Goal: Task Accomplishment & Management: Use online tool/utility

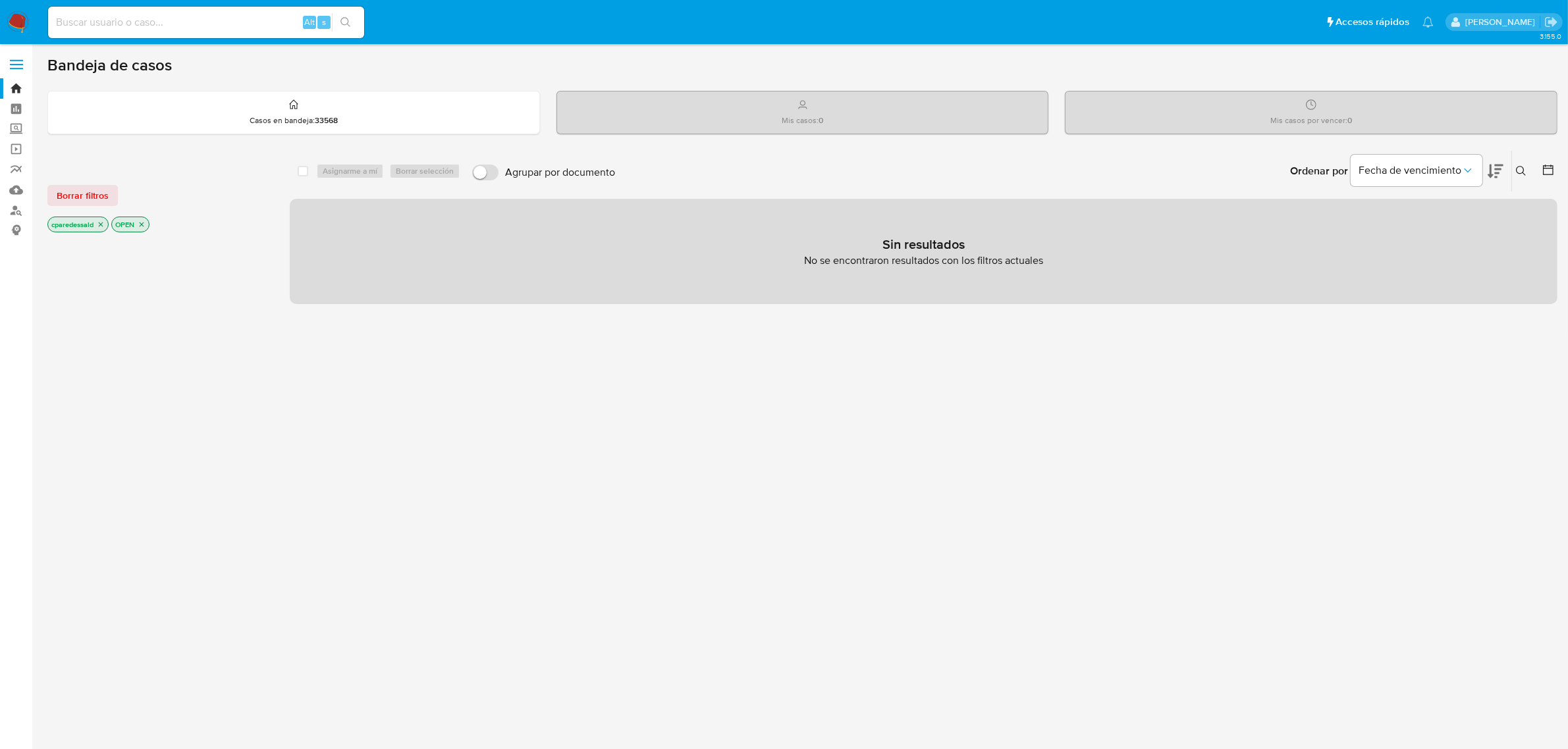
click at [102, 225] on icon "close-filter" at bounding box center [101, 225] width 5 height 5
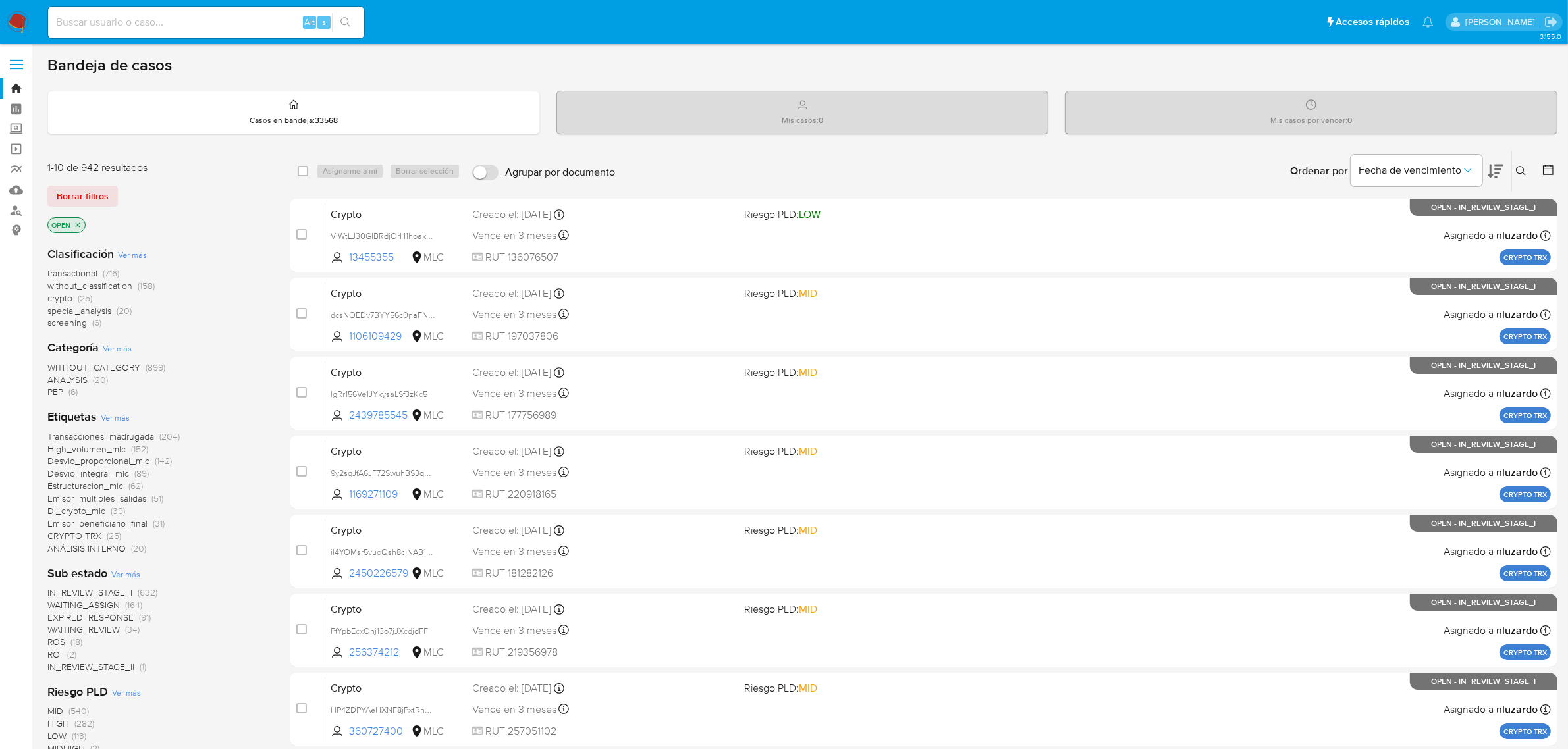
click at [148, 435] on span "Transacciones_madrugada" at bounding box center [101, 437] width 107 height 13
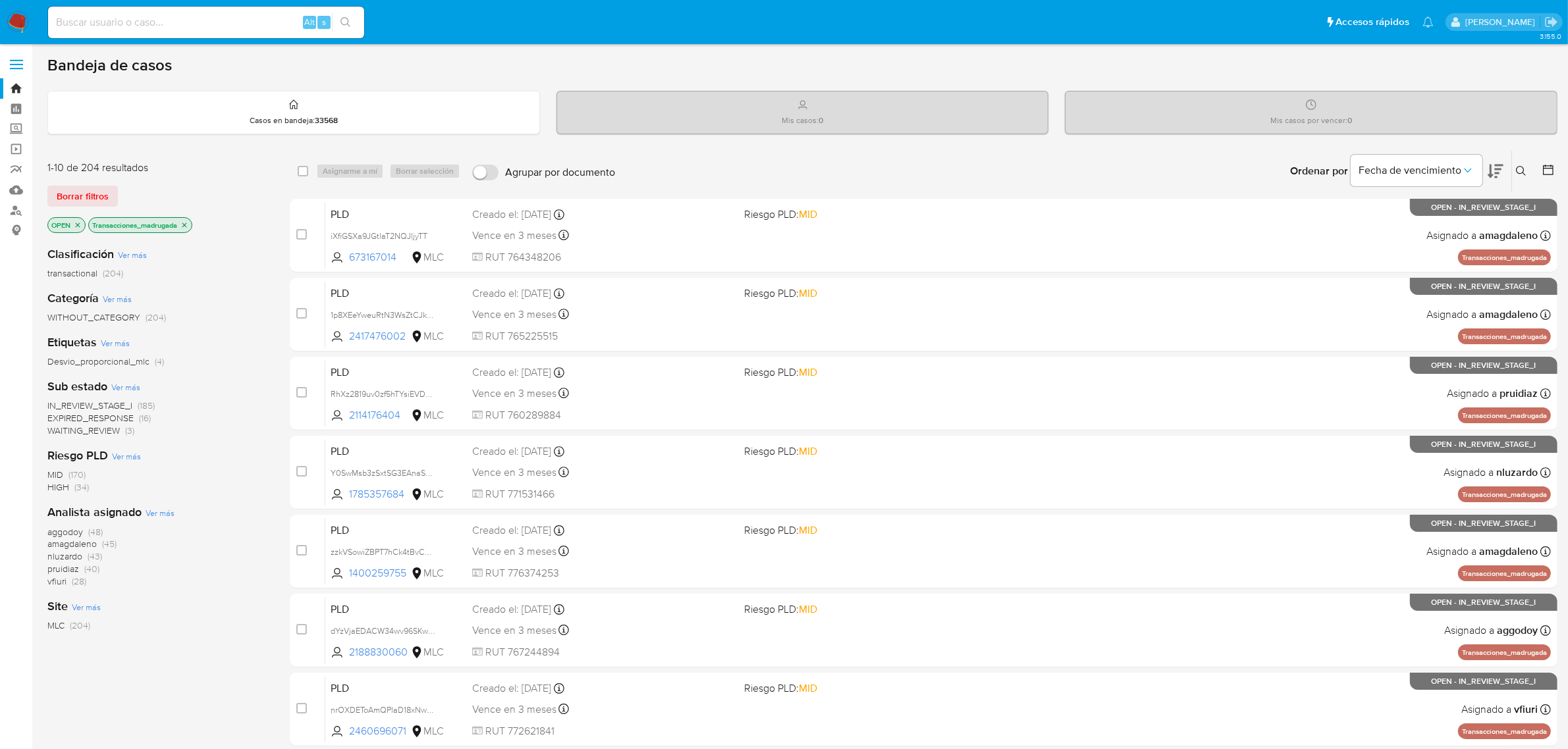
click at [1529, 166] on button at bounding box center [1523, 171] width 22 height 16
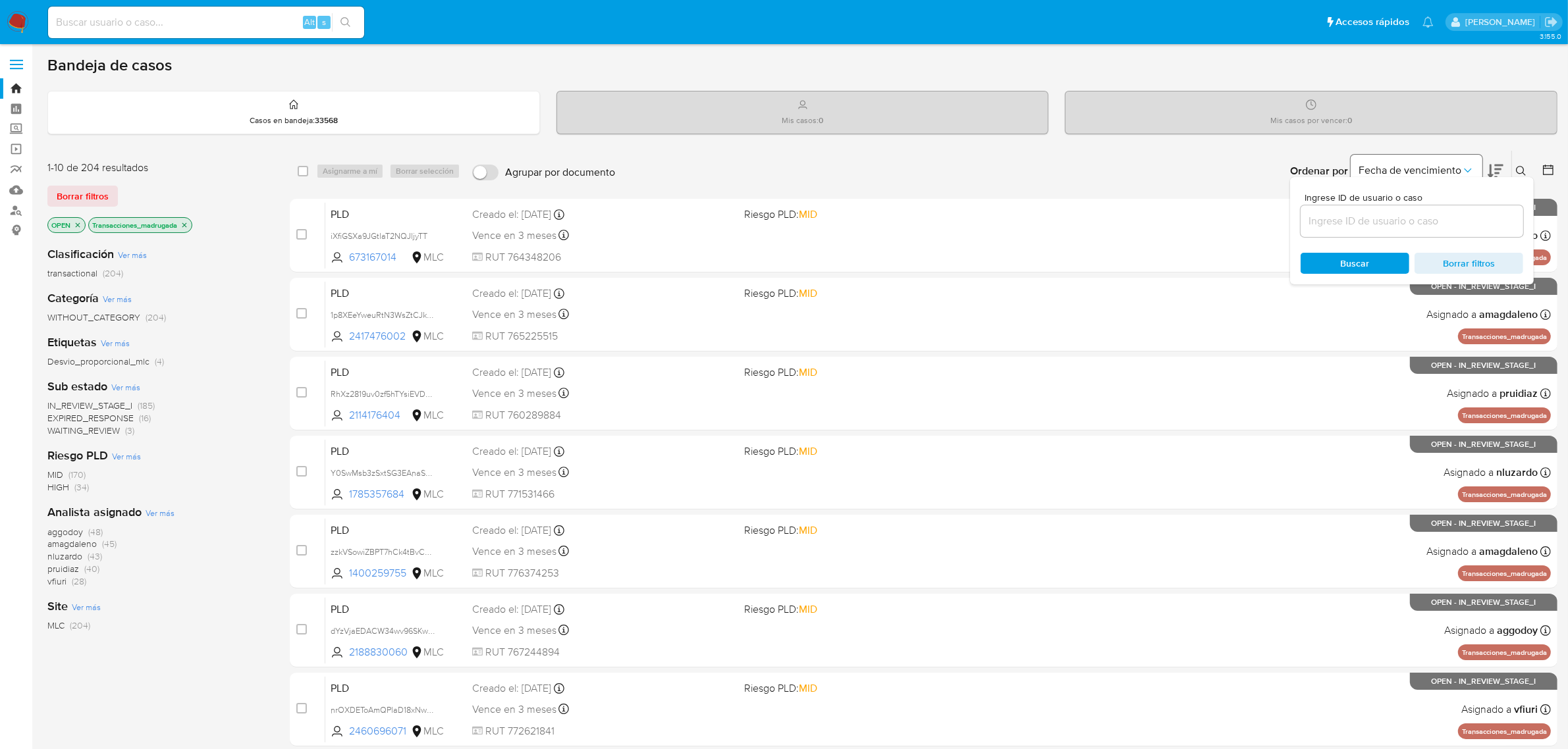
click at [1481, 160] on button "Fecha de vencimiento" at bounding box center [1417, 170] width 131 height 31
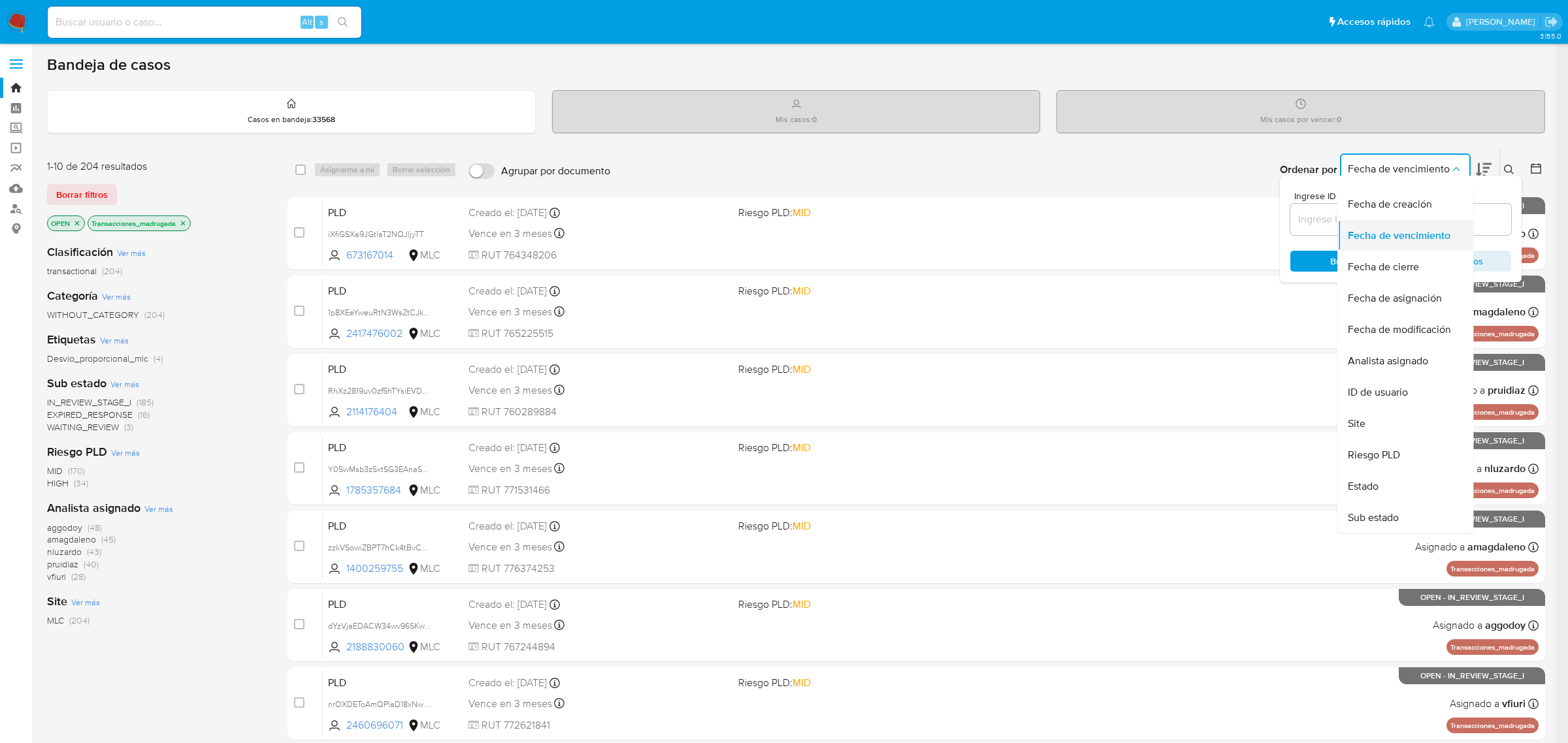
click at [1408, 230] on span "Fecha de vencimiento" at bounding box center [1399, 236] width 103 height 13
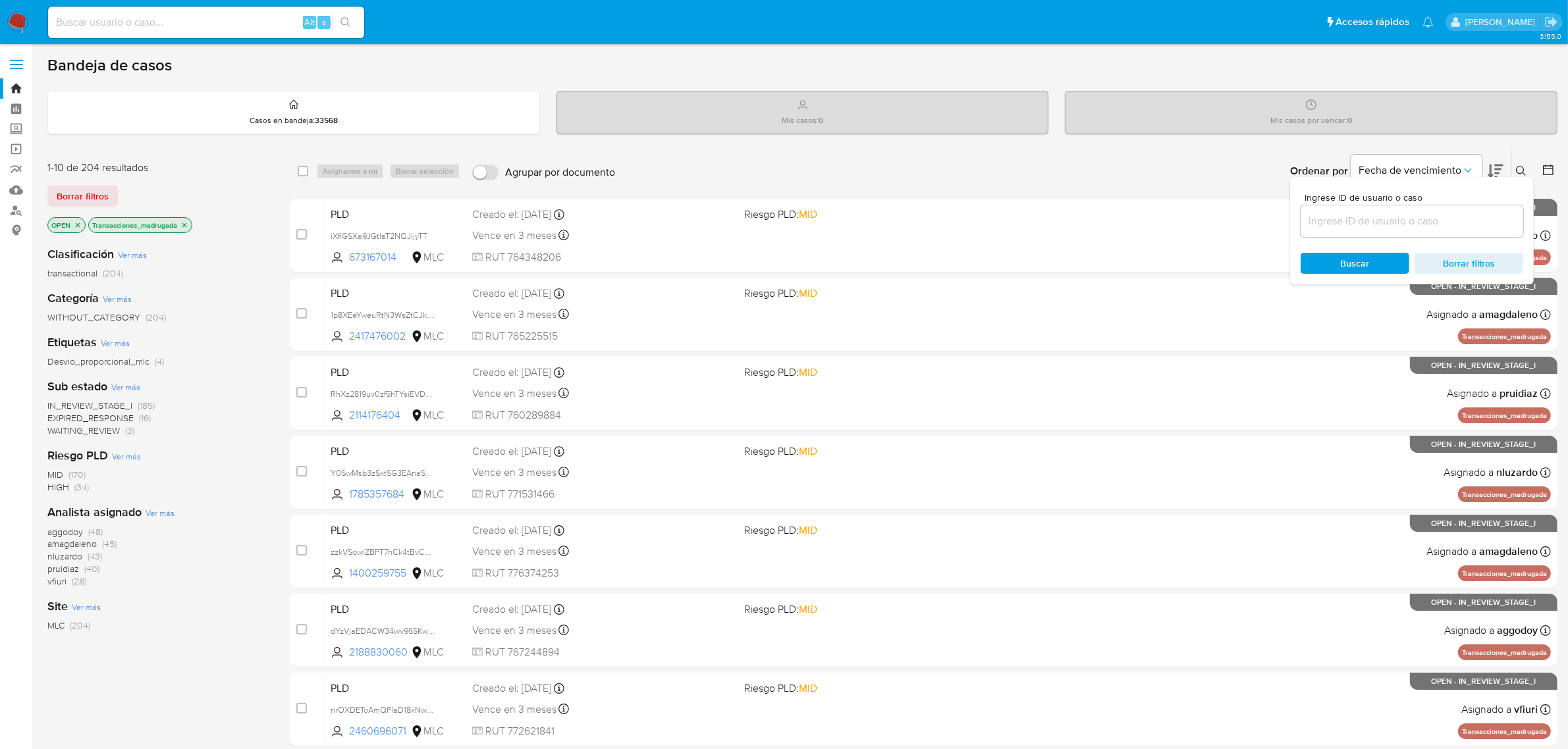
click at [1540, 168] on div at bounding box center [1546, 171] width 24 height 41
click at [1549, 169] on icon at bounding box center [1549, 170] width 13 height 13
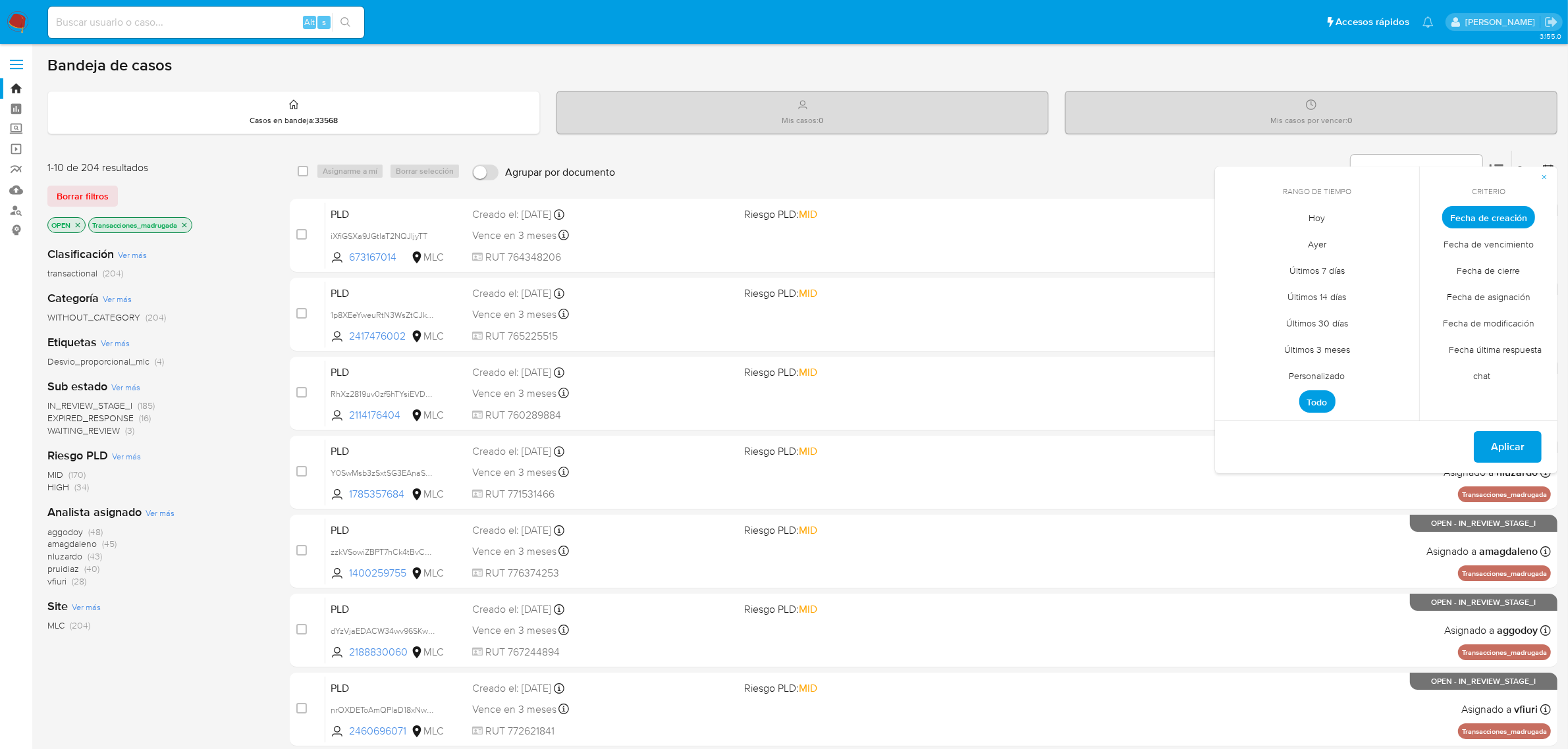
click at [1487, 219] on span "Fecha de creación" at bounding box center [1489, 217] width 93 height 23
click at [1334, 373] on span "Personalizado" at bounding box center [1317, 376] width 83 height 27
click at [1232, 240] on icon "Mes anterior" at bounding box center [1236, 241] width 16 height 16
click at [1238, 243] on icon "Mes anterior" at bounding box center [1236, 241] width 16 height 16
click at [1389, 289] on button "1" at bounding box center [1397, 291] width 21 height 21
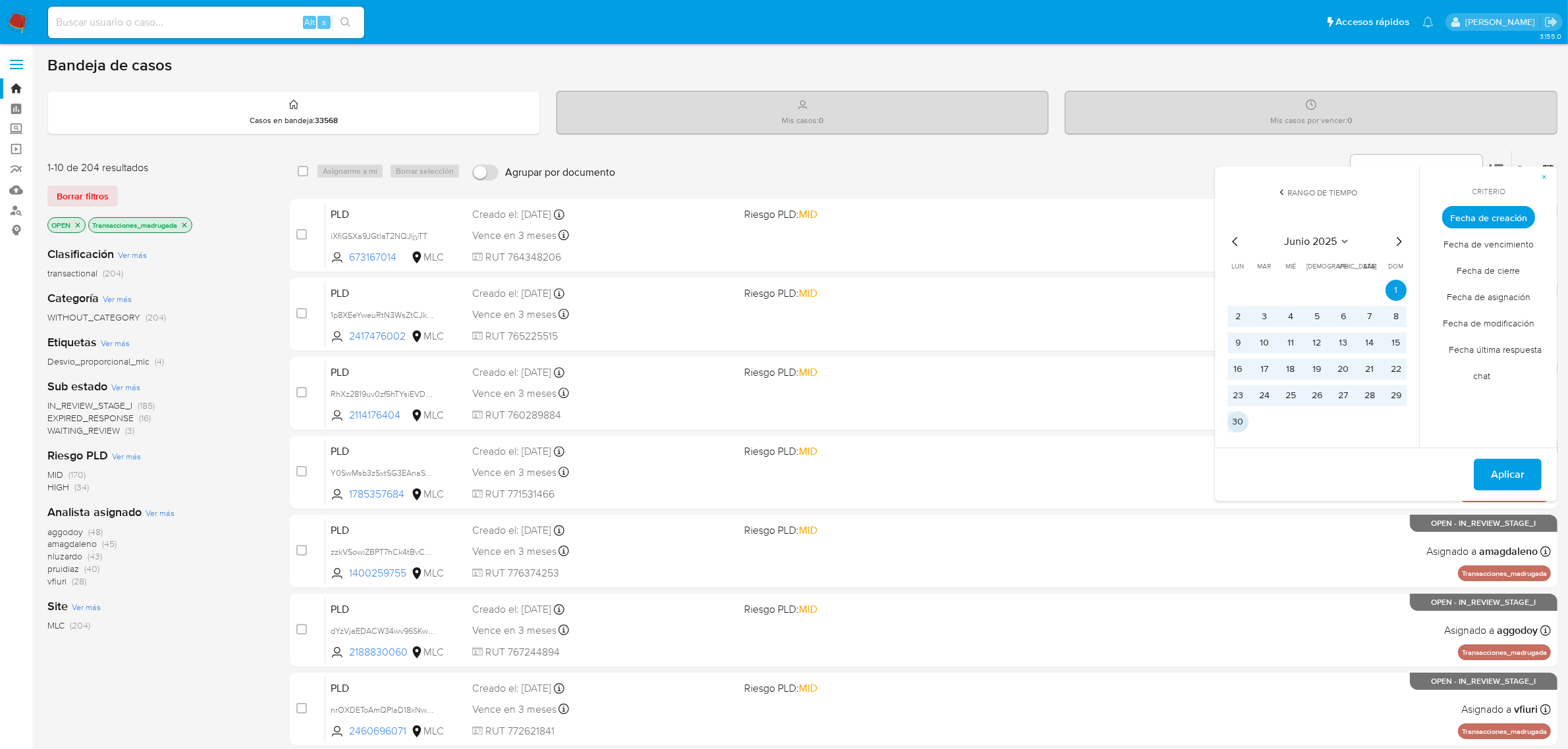
click at [1238, 420] on button "30" at bounding box center [1238, 422] width 21 height 21
click at [1489, 470] on button "Aplicar" at bounding box center [1508, 474] width 68 height 31
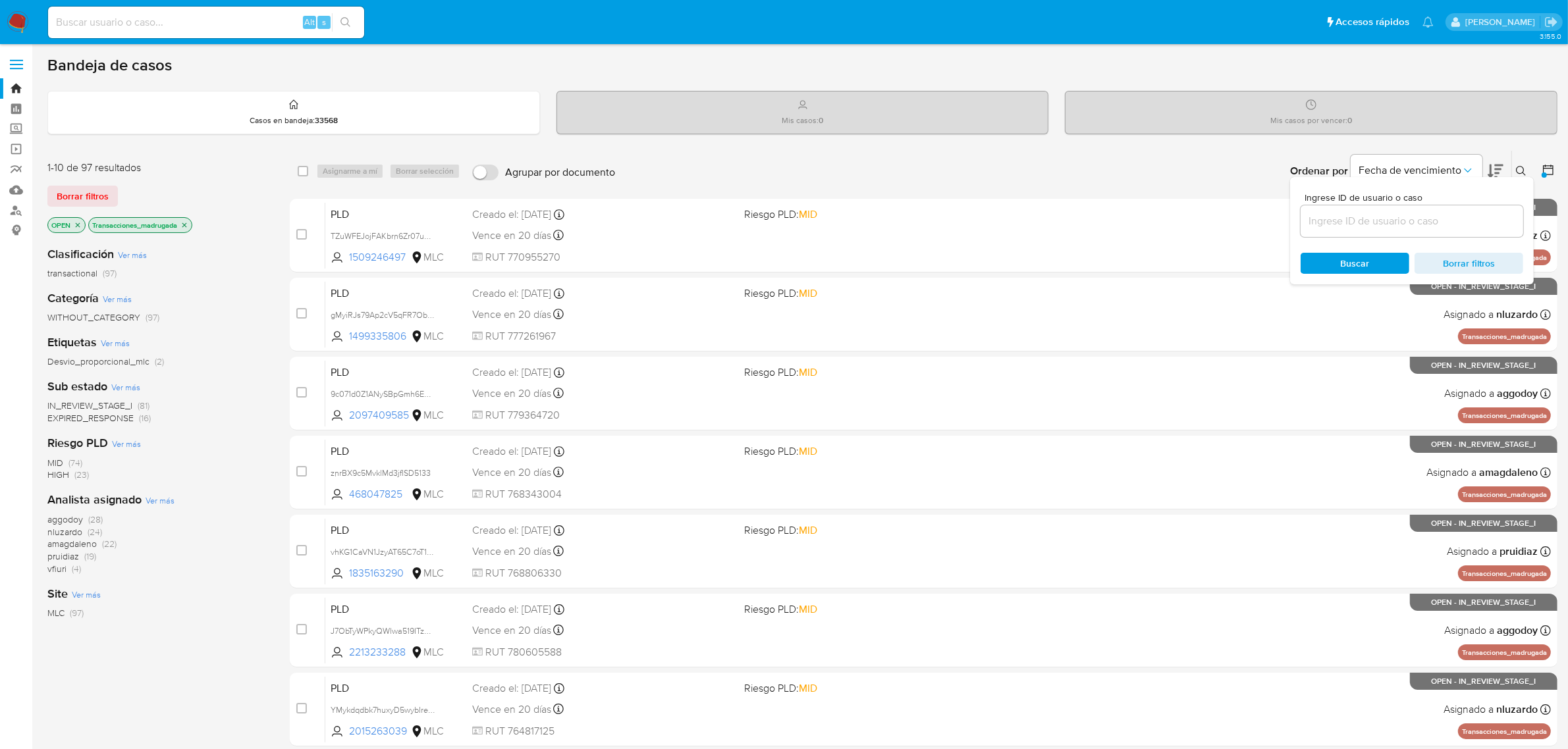
click at [1232, 184] on div "Ordenar por Fecha de vencimiento No es posible ordenar los resultados mientras …" at bounding box center [1090, 171] width 936 height 41
click at [937, 155] on div "Ordenar por Fecha de vencimiento No es posible ordenar los resultados mientras …" at bounding box center [1090, 171] width 936 height 41
click at [1502, 148] on div "Bandeja de casos Casos en bandeja : 33568 Mis casos : 0 Mis casos por vencer : …" at bounding box center [802, 543] width 1510 height 976
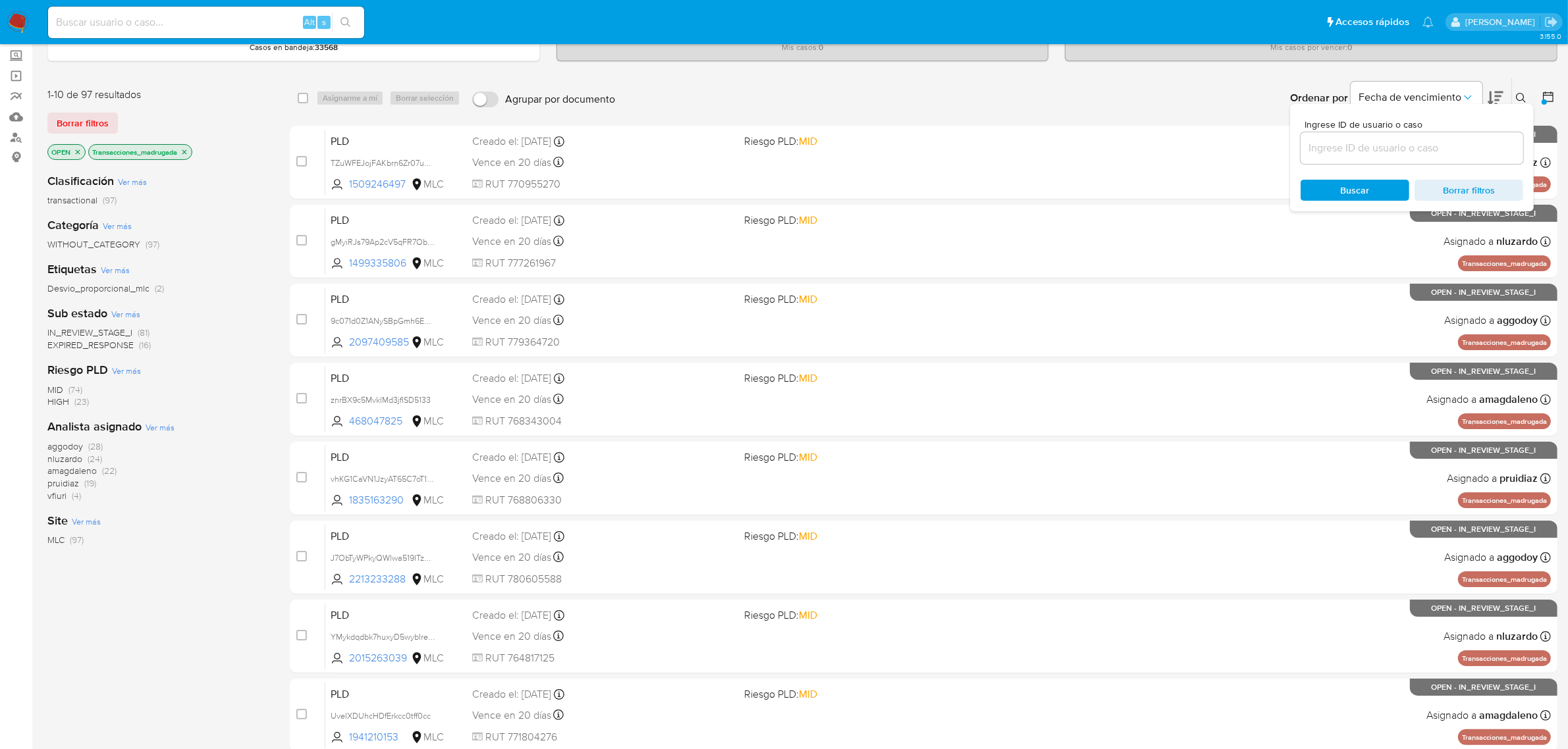
scroll to position [288, 0]
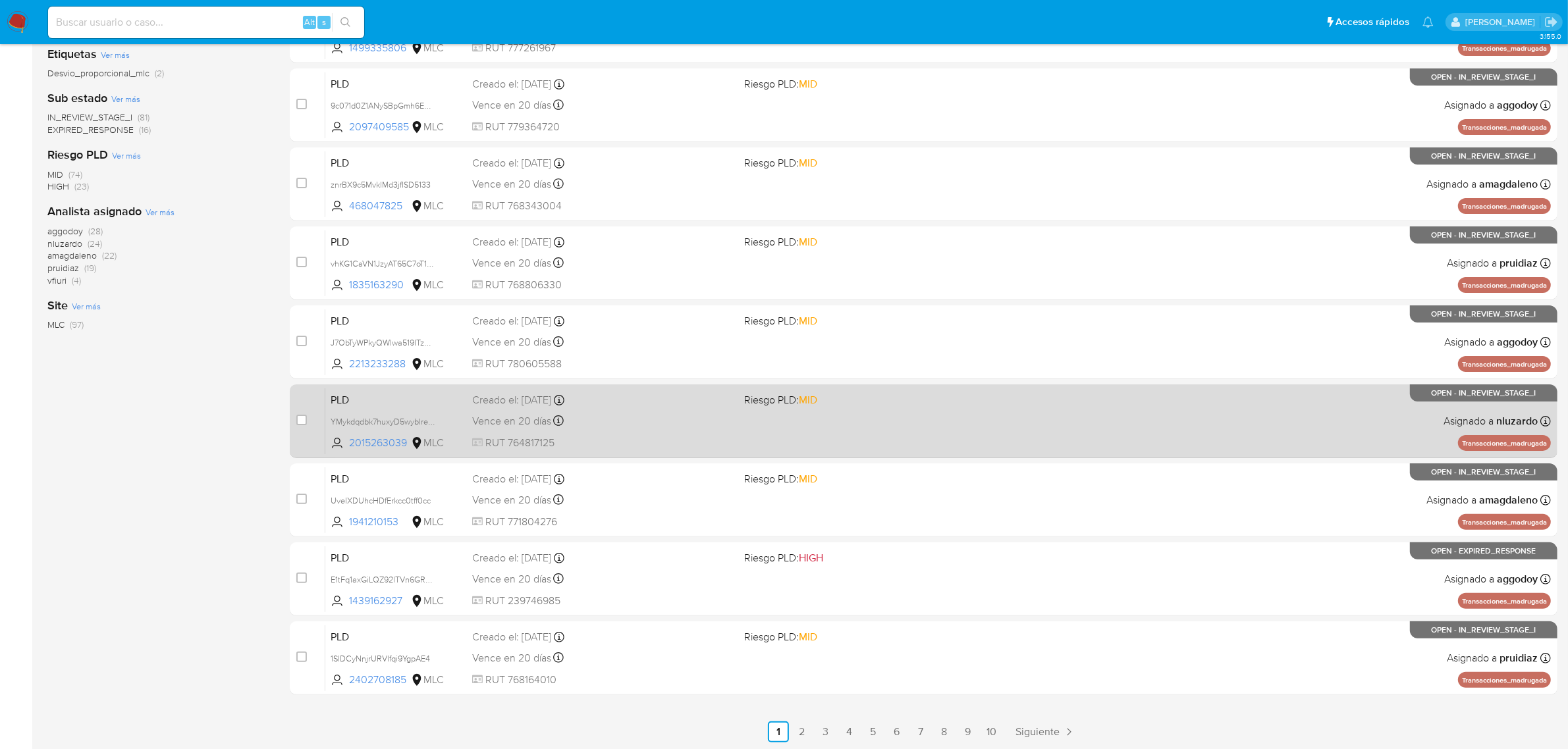
click at [995, 726] on link "10" at bounding box center [992, 732] width 21 height 21
